Goal: Check status: Check status

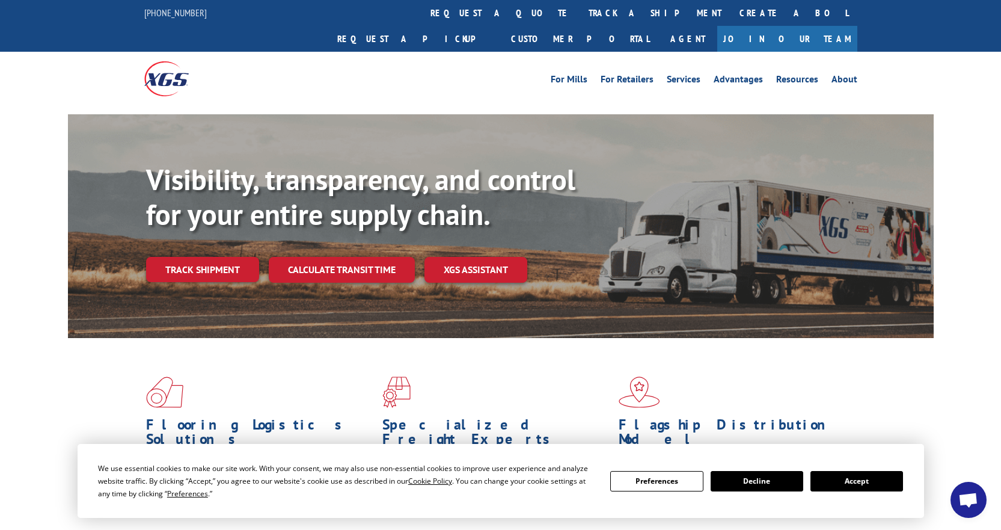
click at [877, 493] on div "We use essential cookies to make our site work. With your consent, we may also …" at bounding box center [500, 481] width 805 height 38
click at [876, 486] on button "Accept" at bounding box center [856, 481] width 93 height 20
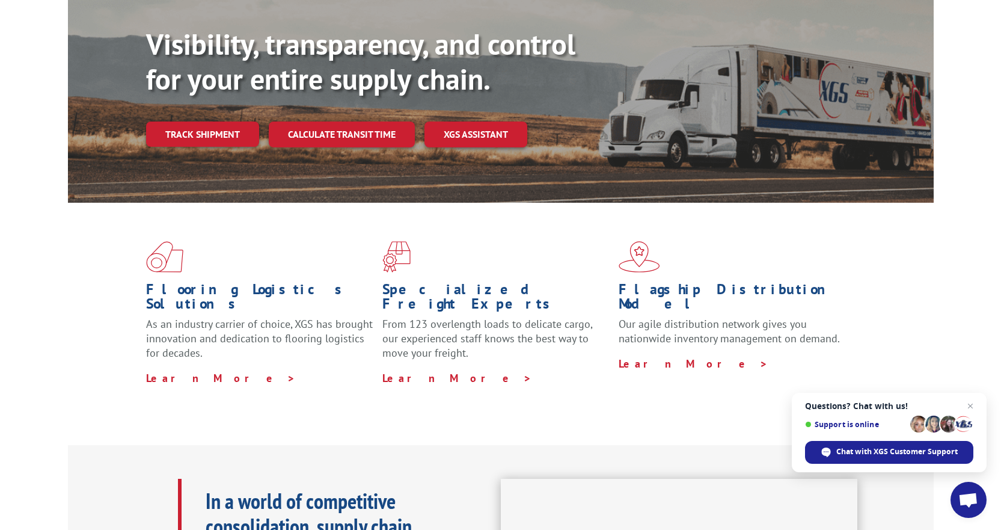
scroll to position [180, 0]
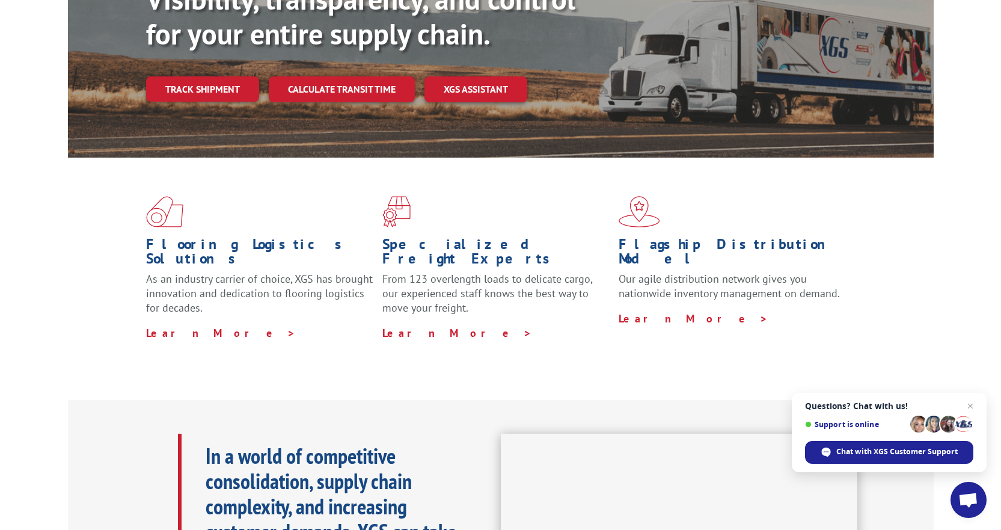
click at [183, 76] on link "Track shipment" at bounding box center [202, 88] width 113 height 25
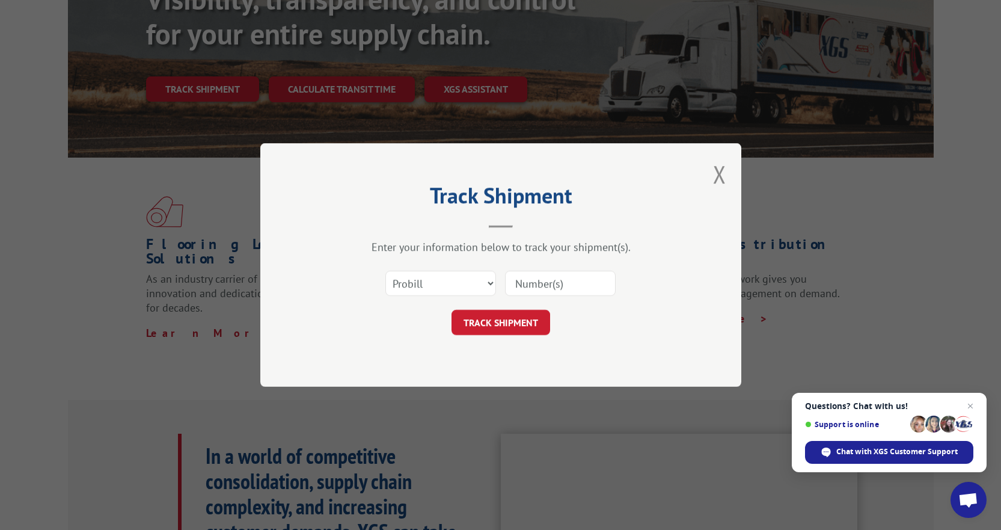
paste input "16944745"
type input "16944745"
click at [500, 320] on button "TRACK SHIPMENT" at bounding box center [501, 322] width 99 height 25
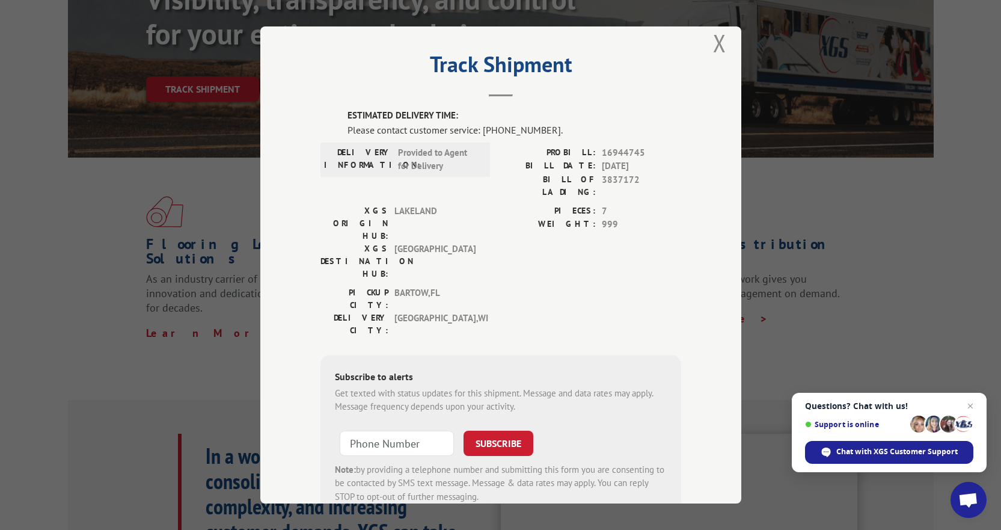
scroll to position [0, 0]
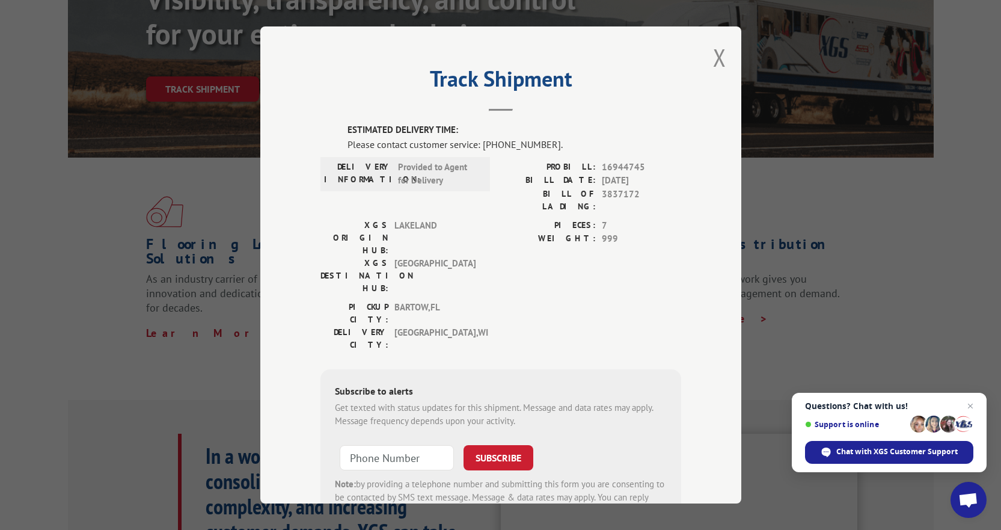
type input "+1 (___) ___-____"
click at [702, 51] on div "Track Shipment ESTIMATED DELIVERY TIME: Please contact customer service: [PHONE…" at bounding box center [500, 264] width 481 height 477
click at [716, 56] on button "Close modal" at bounding box center [719, 57] width 13 height 32
